Goal: Task Accomplishment & Management: Manage account settings

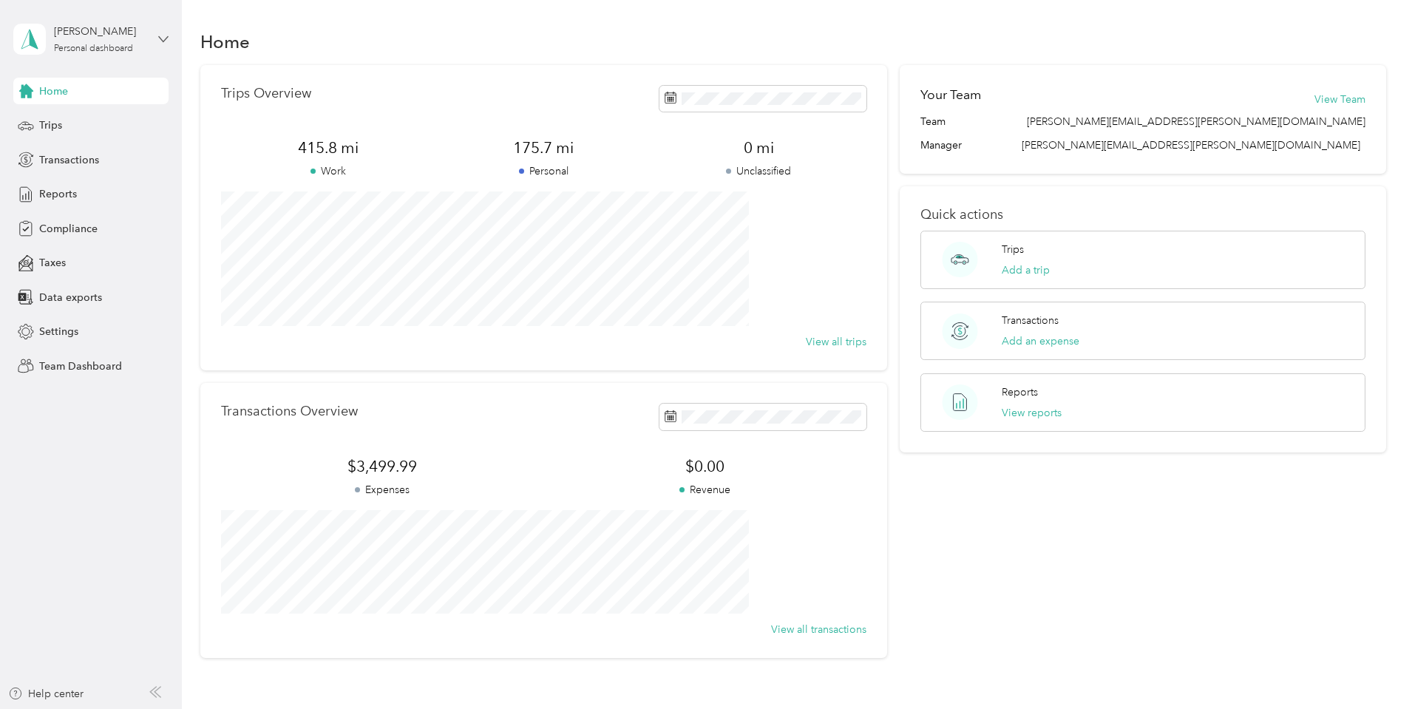
click at [163, 39] on icon at bounding box center [163, 39] width 10 height 10
click at [81, 124] on div "Team dashboard" at bounding box center [252, 116] width 457 height 26
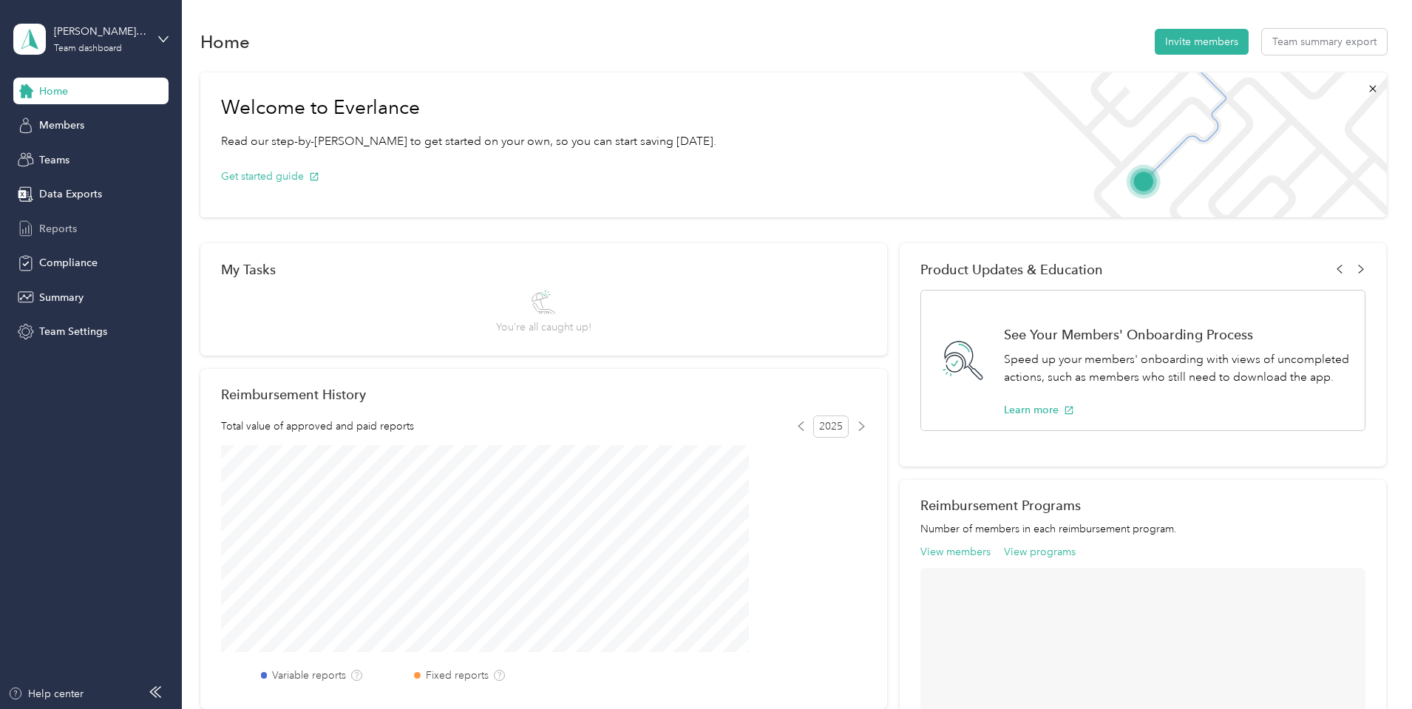
click at [49, 222] on span "Reports" at bounding box center [58, 229] width 38 height 16
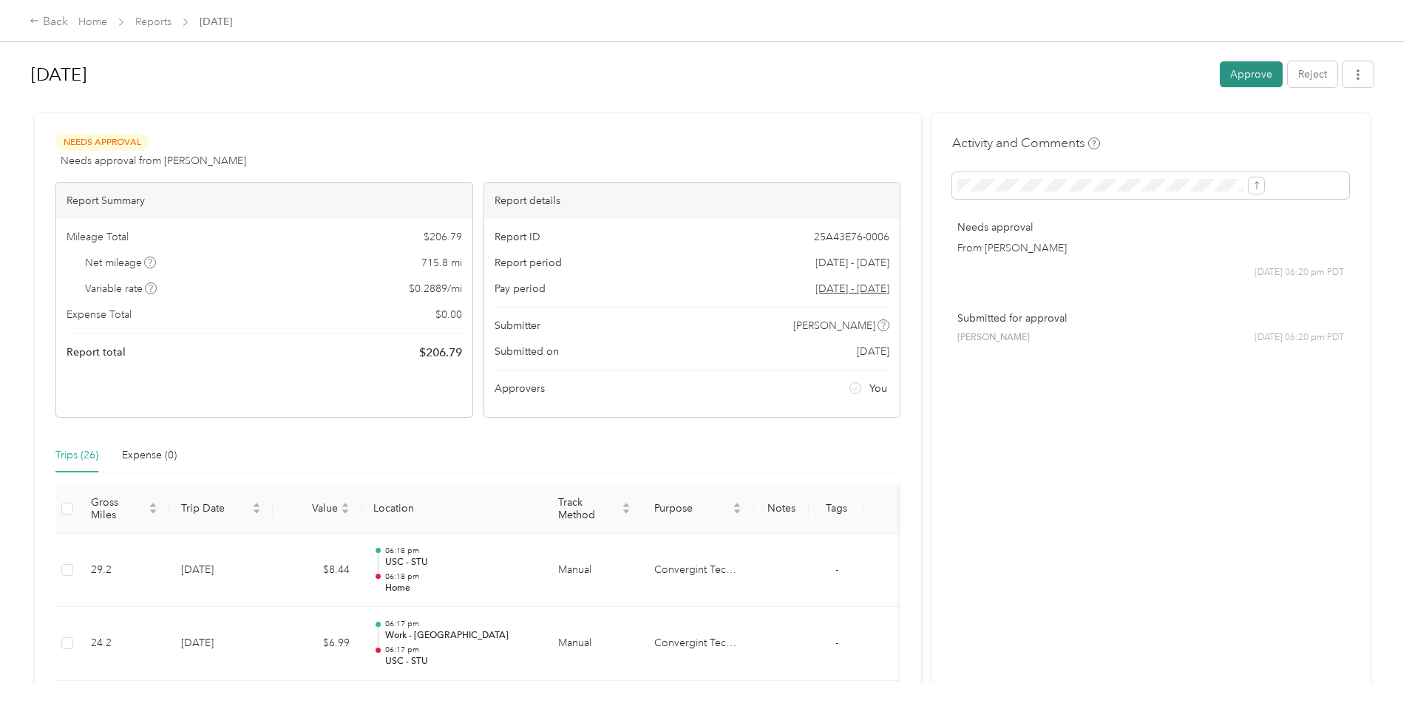
click at [1219, 73] on button "Approve" at bounding box center [1250, 74] width 63 height 26
click at [1219, 77] on button "Approve" at bounding box center [1250, 74] width 63 height 26
